Goal: Task Accomplishment & Management: Use online tool/utility

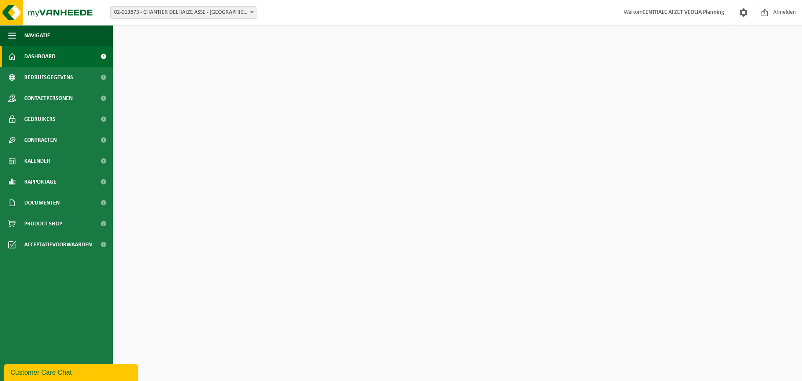
click at [213, 10] on span "02-013673 - CHANTIER DELHAIZE ASSE - [GEOGRAPHIC_DATA] - [GEOGRAPHIC_DATA]" at bounding box center [183, 13] width 145 height 12
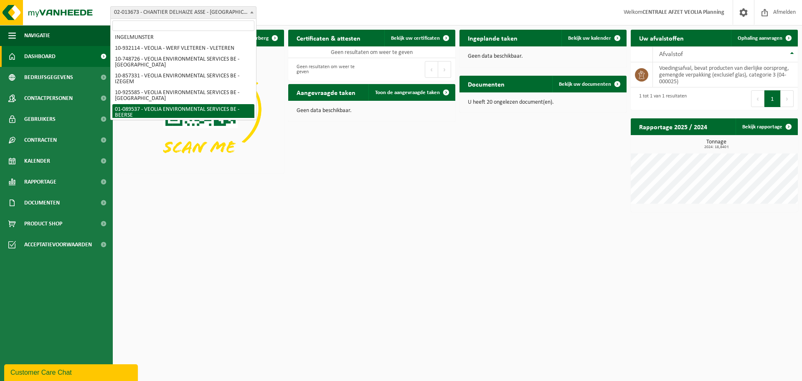
scroll to position [277, 0]
select select "732"
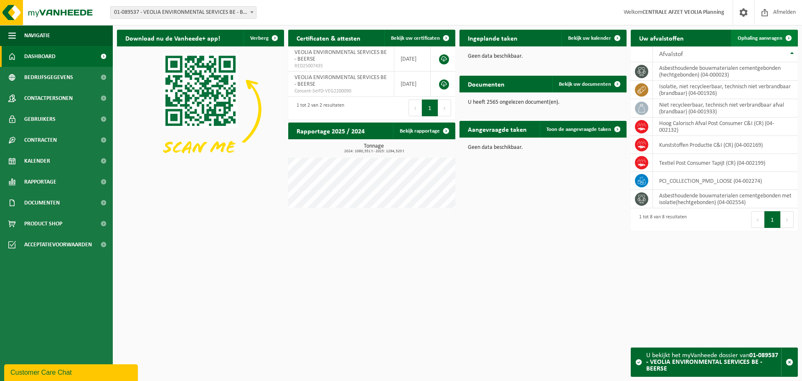
click at [770, 36] on span "Ophaling aanvragen" at bounding box center [760, 38] width 45 height 5
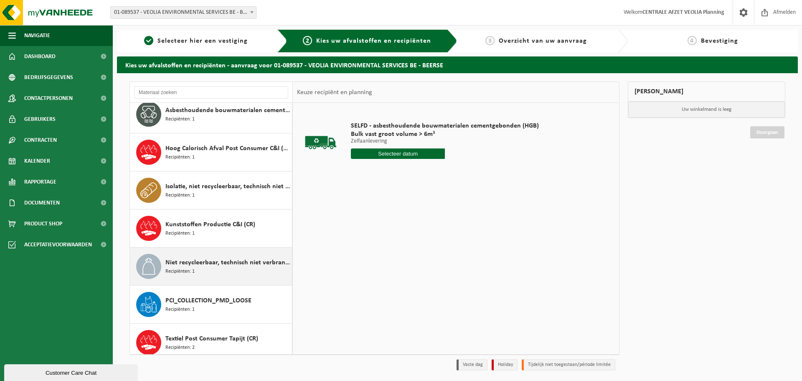
scroll to position [53, 0]
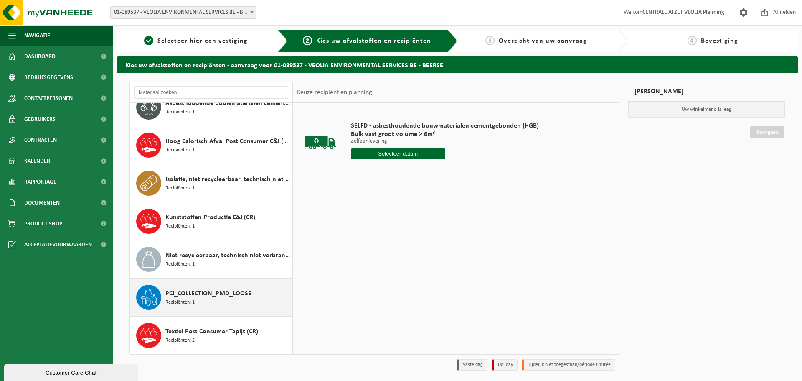
click at [211, 300] on div "PCI_COLLECTION_PMD_LOOSE Recipiënten: 1" at bounding box center [227, 297] width 125 height 25
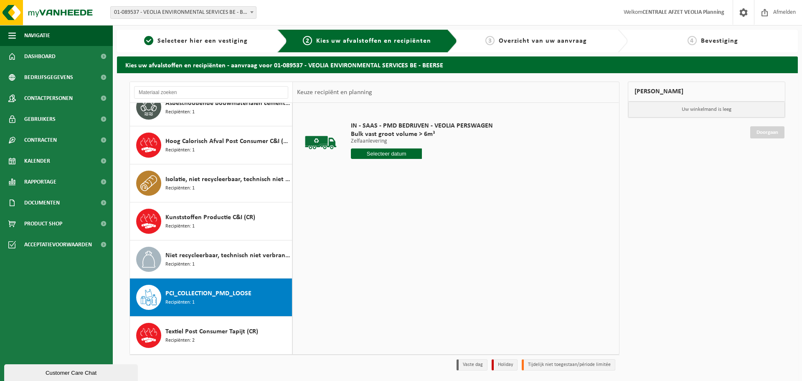
click at [372, 158] on input "text" at bounding box center [386, 153] width 71 height 10
click at [387, 155] on input "text" at bounding box center [386, 153] width 71 height 10
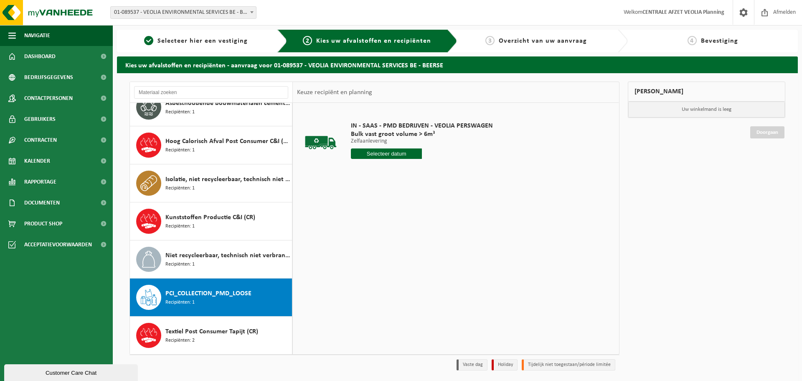
click at [387, 155] on input "text" at bounding box center [386, 153] width 71 height 10
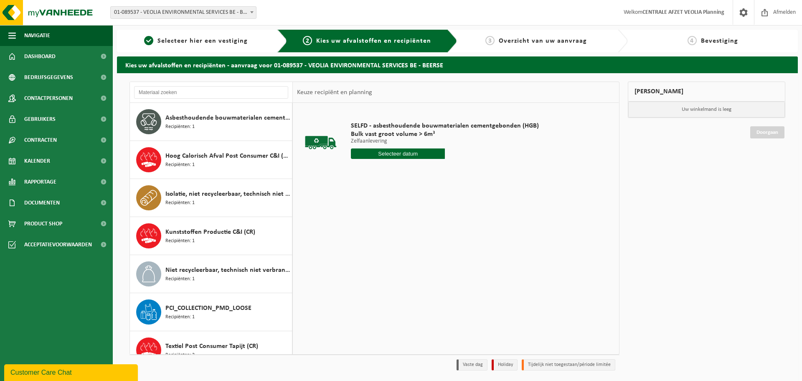
scroll to position [53, 0]
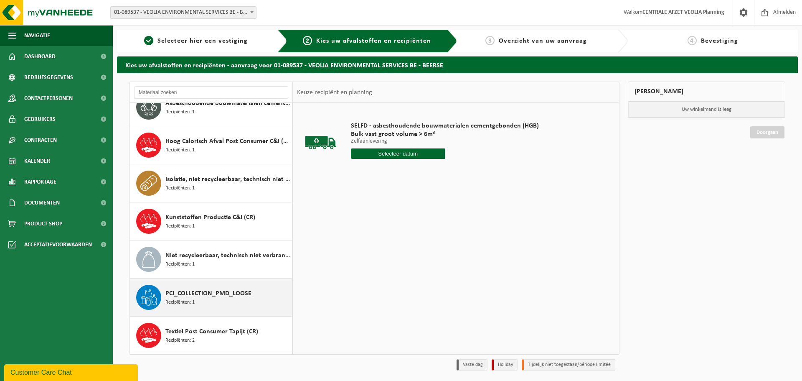
click at [226, 299] on div "PCI_COLLECTION_PMD_LOOSE Recipiënten: 1" at bounding box center [227, 297] width 125 height 25
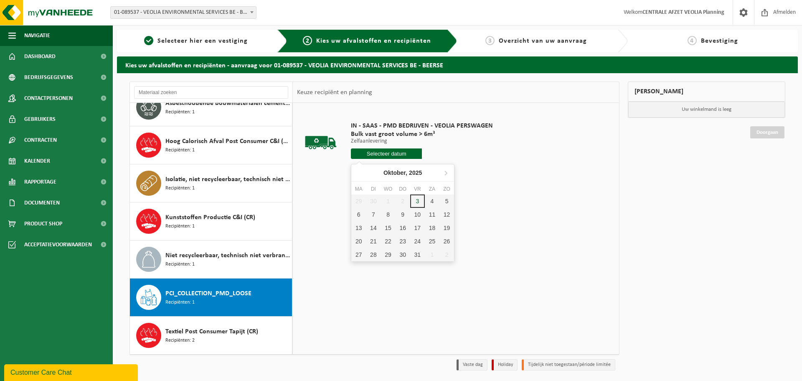
click at [398, 155] on input "text" at bounding box center [386, 153] width 71 height 10
click at [355, 219] on div "6" at bounding box center [358, 214] width 15 height 13
type input "Van 2025-10-06"
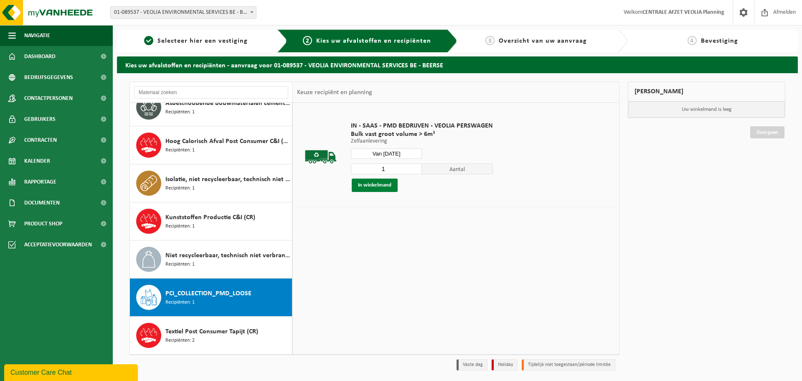
click at [386, 182] on button "In winkelmand" at bounding box center [375, 184] width 46 height 13
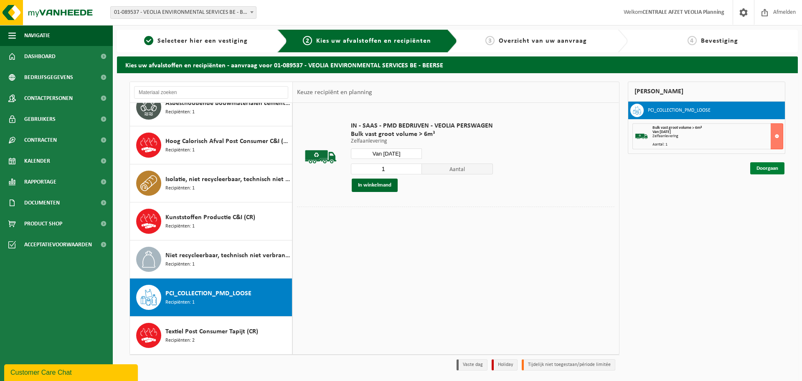
click at [777, 173] on link "Doorgaan" at bounding box center [767, 168] width 34 height 12
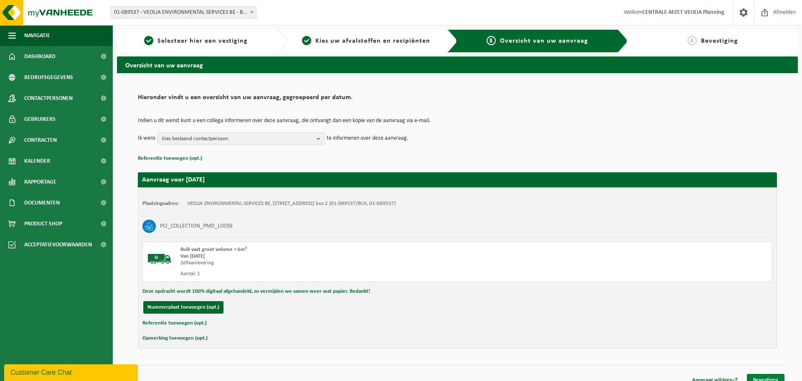
click at [770, 374] on link "Bevestigen" at bounding box center [766, 380] width 38 height 12
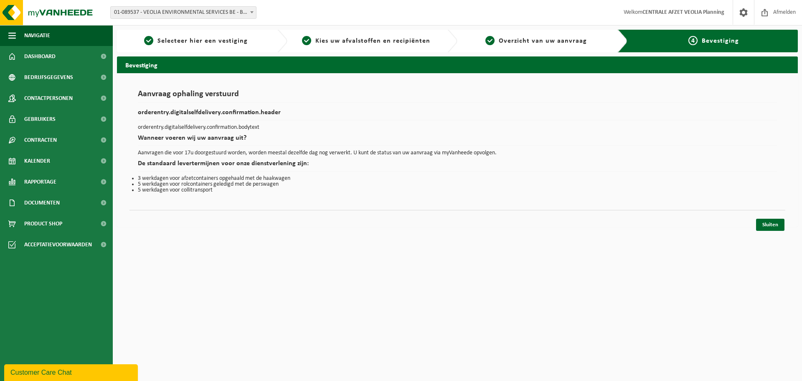
click at [770, 231] on div "Navigatie Afmelden Dashboard Bedrijfsgegevens Contactpersonen Gebruikers Contra…" at bounding box center [401, 117] width 802 height 235
click at [767, 226] on link "Sluiten" at bounding box center [770, 225] width 28 height 12
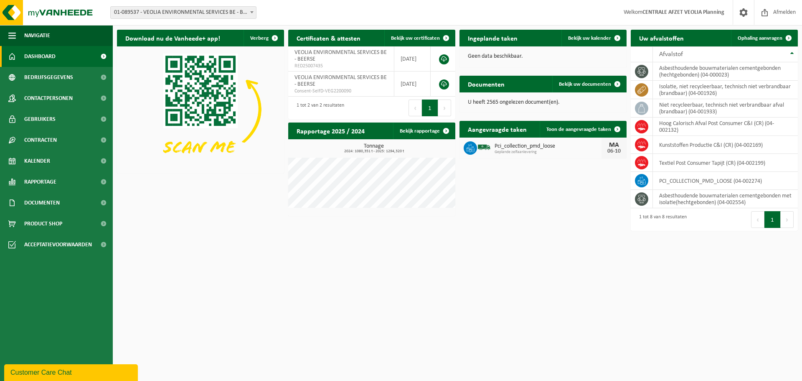
click at [224, 18] on span "01-089537 - VEOLIA ENVIRONMENTAL SERVICES BE - BEERSE" at bounding box center [183, 13] width 145 height 12
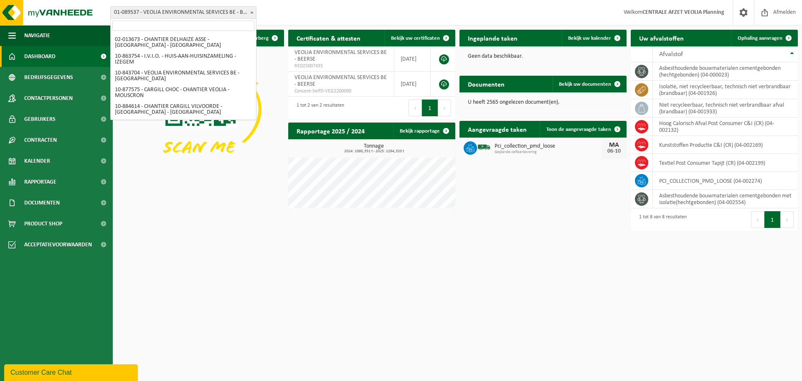
scroll to position [282, 0]
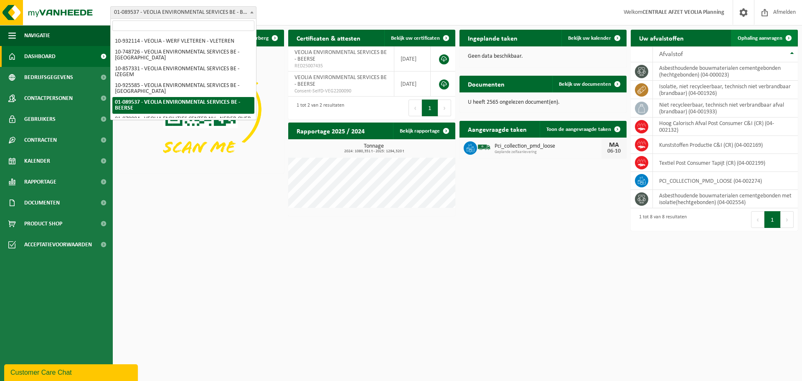
click at [758, 37] on span "Ophaling aanvragen" at bounding box center [760, 38] width 45 height 5
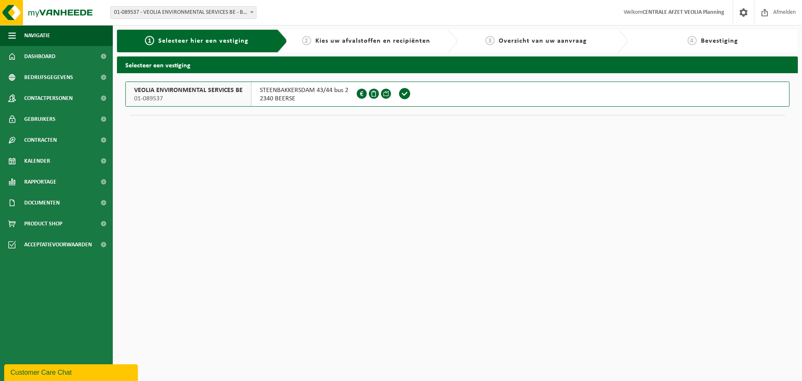
click at [239, 103] on div "VEOLIA ENVIRONMENTAL SERVICES BE 01-089537" at bounding box center [189, 94] width 126 height 24
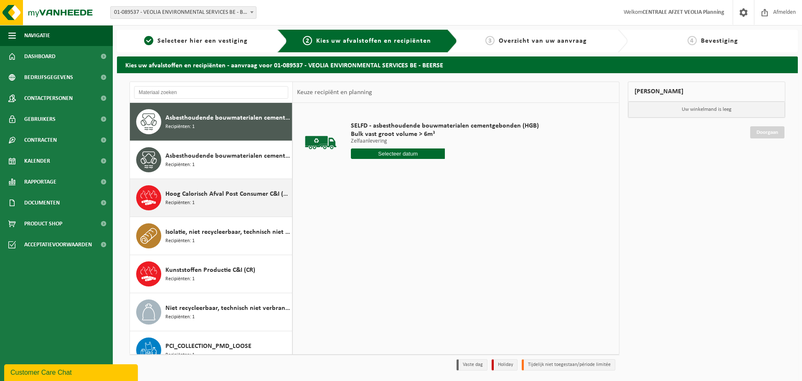
click at [211, 203] on div "Hoog Calorisch Afval Post Consumer C&I (CR) Recipiënten: 1" at bounding box center [227, 197] width 125 height 25
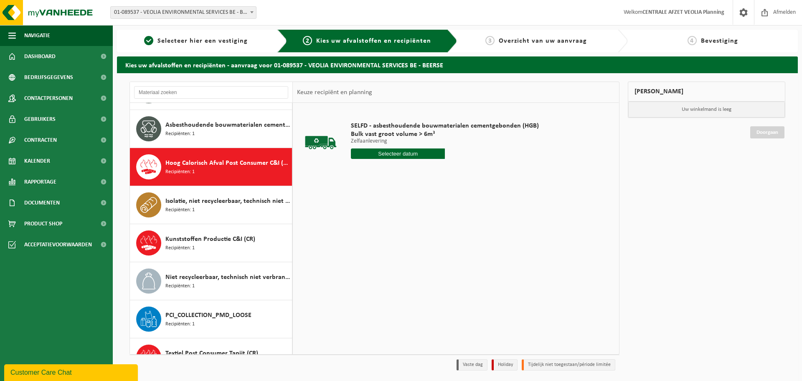
scroll to position [53, 0]
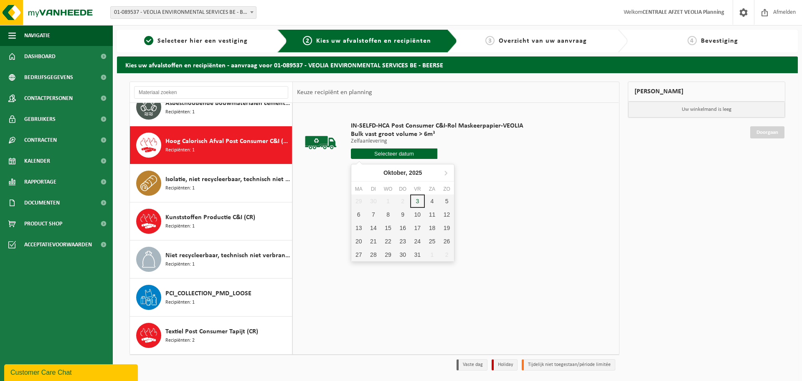
click at [412, 153] on input "text" at bounding box center [394, 153] width 86 height 10
click at [361, 214] on div "6" at bounding box center [358, 214] width 15 height 13
type input "Van [DATE]"
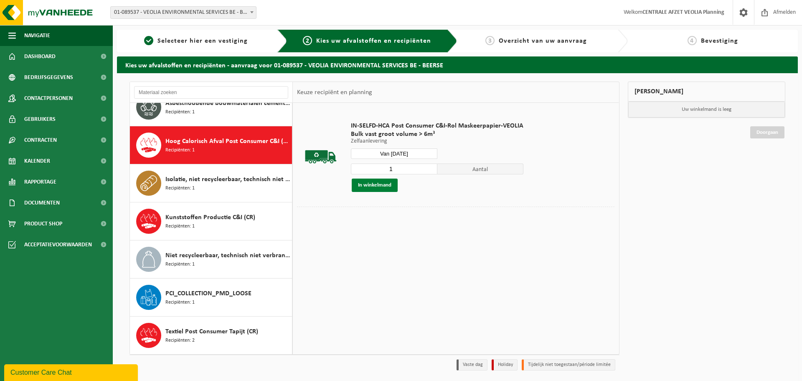
click at [384, 184] on button "In winkelmand" at bounding box center [375, 184] width 46 height 13
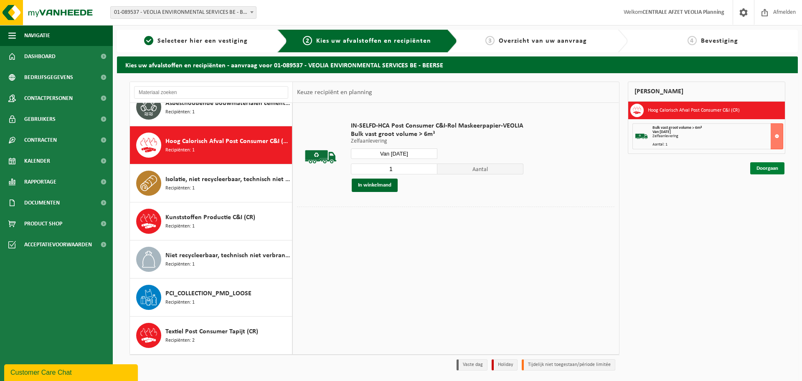
click at [783, 167] on link "Doorgaan" at bounding box center [767, 168] width 34 height 12
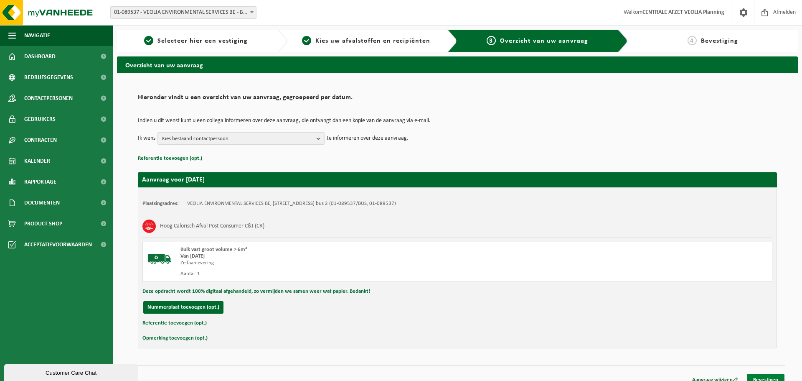
click at [770, 378] on link "Bevestigen" at bounding box center [766, 380] width 38 height 12
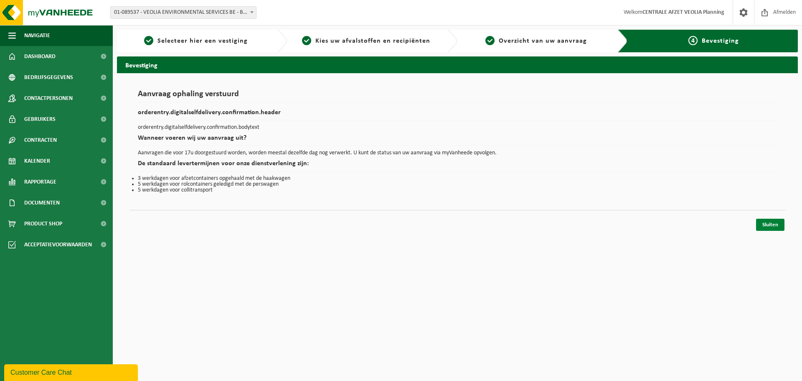
click at [770, 228] on link "Sluiten" at bounding box center [770, 225] width 28 height 12
